Goal: Task Accomplishment & Management: Use online tool/utility

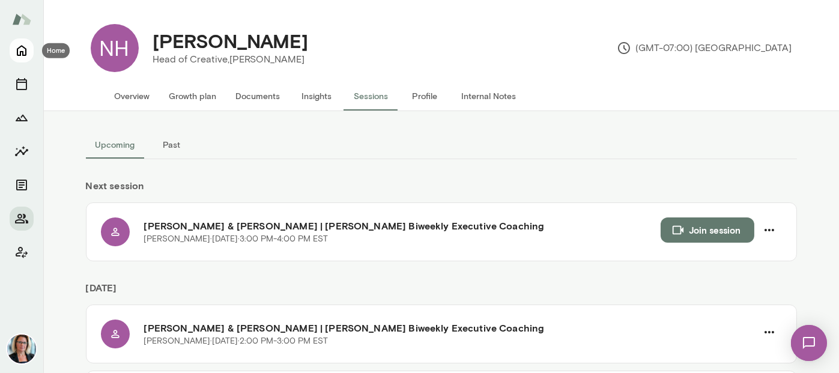
click at [22, 49] on icon "Home" at bounding box center [21, 50] width 14 height 14
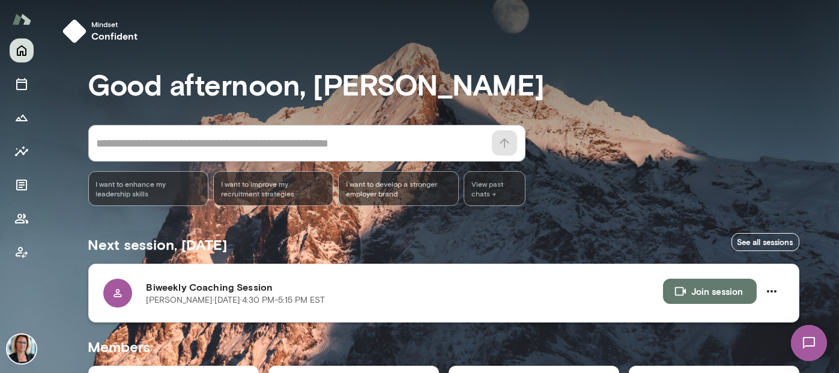
click at [705, 288] on button "Join session" at bounding box center [710, 291] width 94 height 25
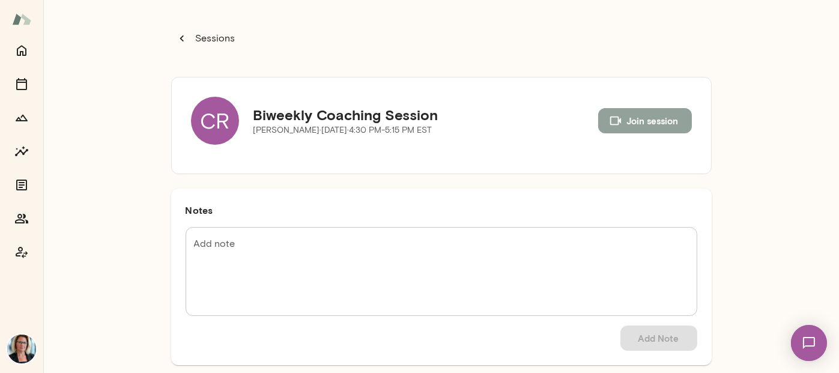
click at [634, 123] on button "Join session" at bounding box center [645, 120] width 94 height 25
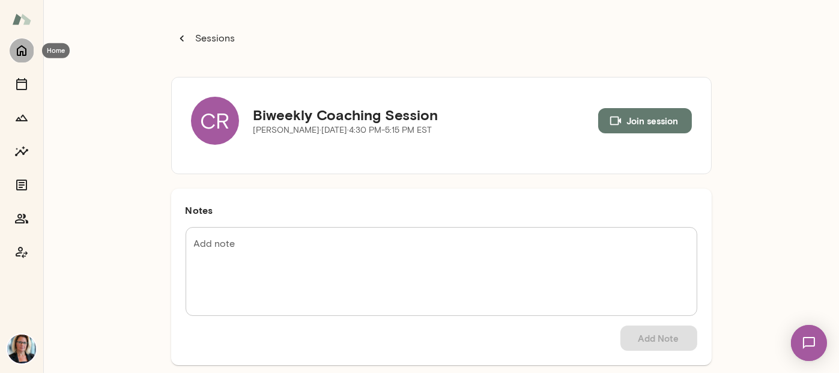
click at [19, 51] on icon "Home" at bounding box center [21, 50] width 14 height 14
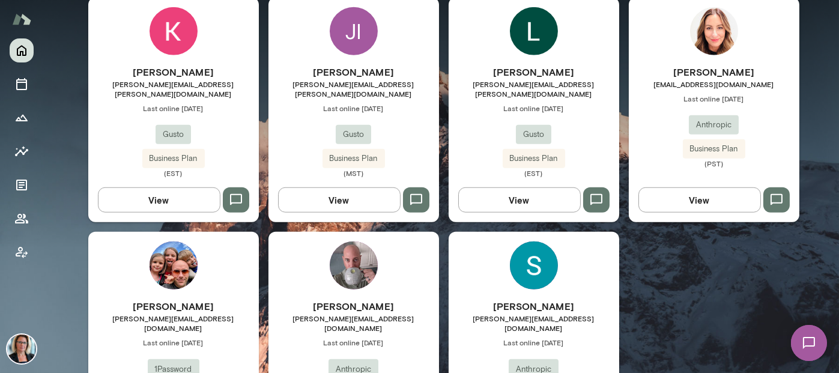
scroll to position [2257, 0]
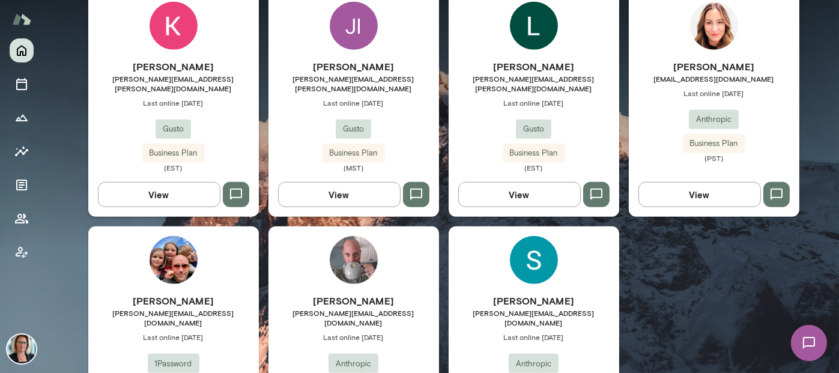
click at [536, 236] on img at bounding box center [534, 260] width 48 height 48
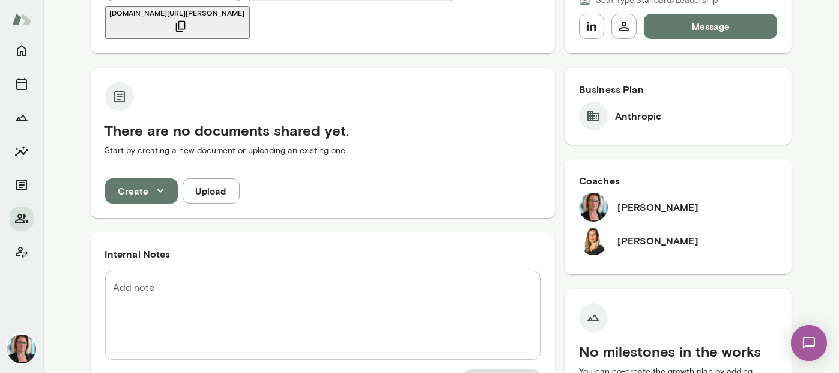
scroll to position [222, 0]
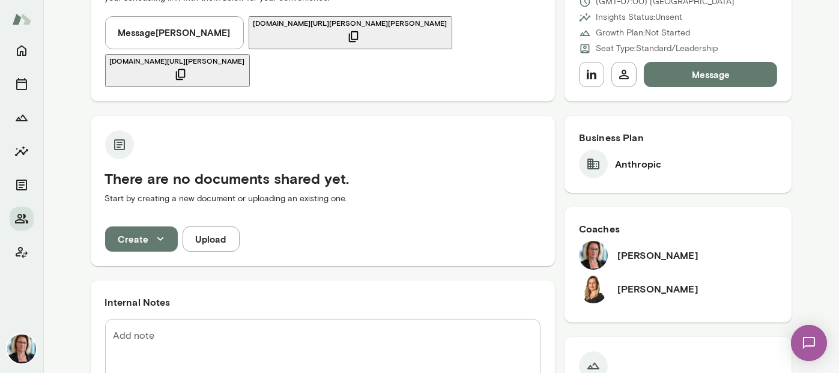
click at [649, 282] on h6 "[PERSON_NAME]" at bounding box center [657, 289] width 81 height 14
click at [591, 274] on img at bounding box center [593, 288] width 29 height 29
click at [14, 50] on icon "Home" at bounding box center [21, 50] width 14 height 14
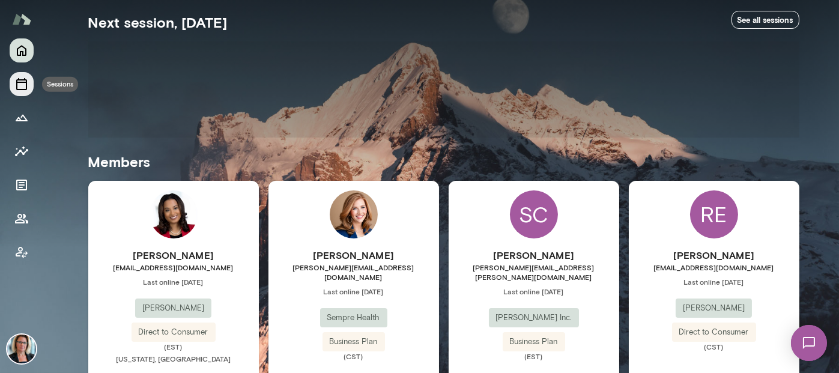
scroll to position [206, 0]
